Goal: Find specific page/section: Find specific page/section

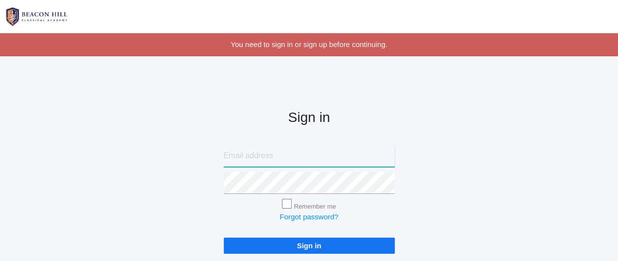
type input "nicolecanty18@gmail.com"
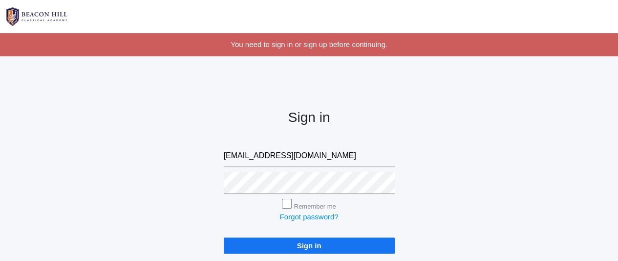
click at [286, 201] on input "Remember me" at bounding box center [287, 203] width 10 height 10
checkbox input "true"
click at [276, 244] on input "Sign in" at bounding box center [309, 245] width 171 height 16
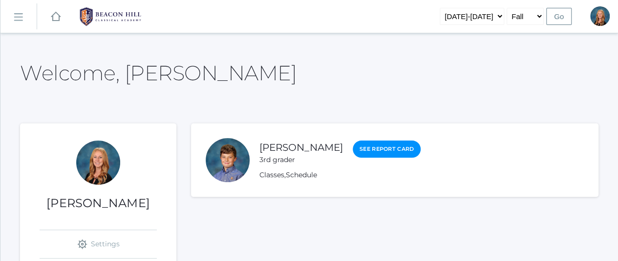
click at [18, 15] on rect at bounding box center [18, 17] width 16 height 16
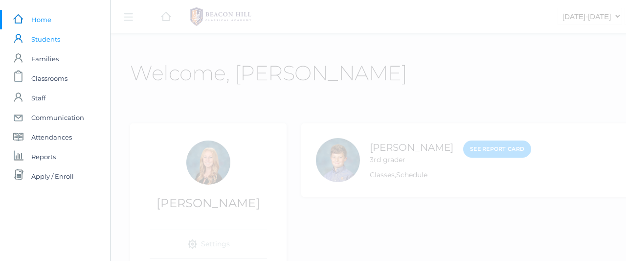
click at [48, 38] on span "Students" at bounding box center [45, 39] width 29 height 20
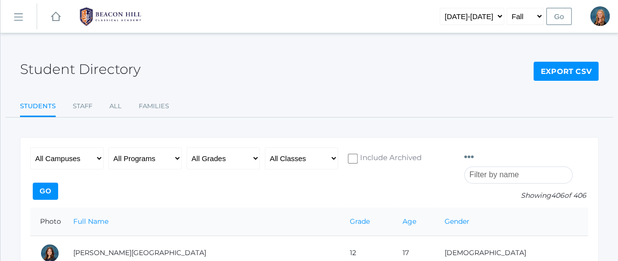
click at [528, 166] on input "search" at bounding box center [518, 174] width 109 height 17
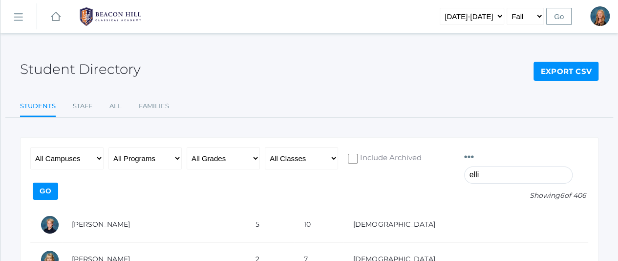
type input "[PERSON_NAME]"
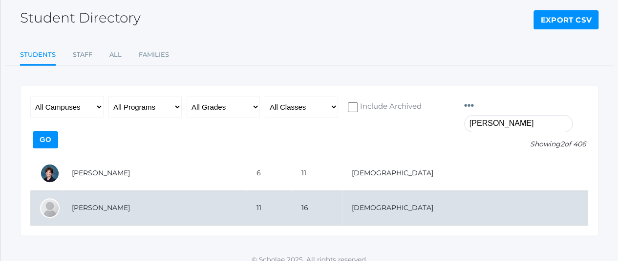
click at [142, 194] on td "[PERSON_NAME]" at bounding box center [154, 207] width 185 height 35
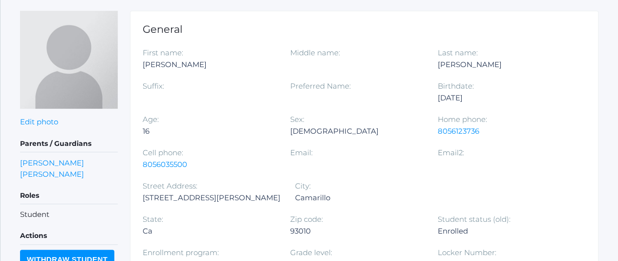
scroll to position [130, 0]
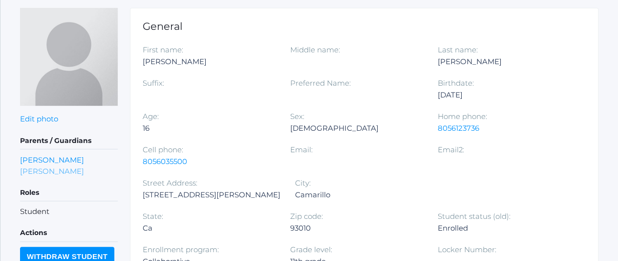
click at [54, 167] on link "Michelle Ellis" at bounding box center [52, 170] width 64 height 11
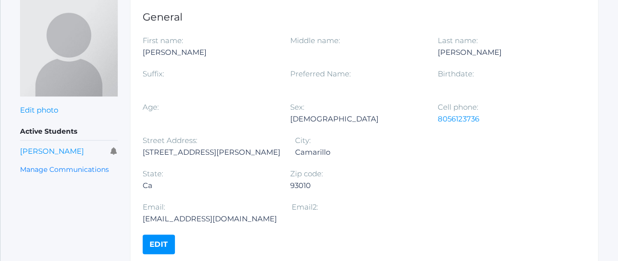
scroll to position [139, 0]
